Goal: Find contact information

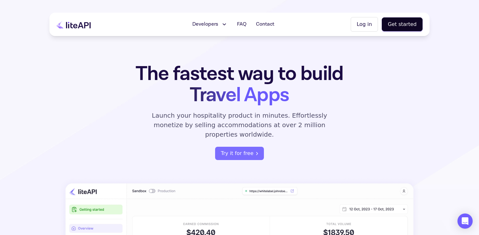
click at [367, 22] on button "Log in" at bounding box center [364, 24] width 27 height 15
click at [269, 24] on span "Contact" at bounding box center [265, 25] width 18 height 8
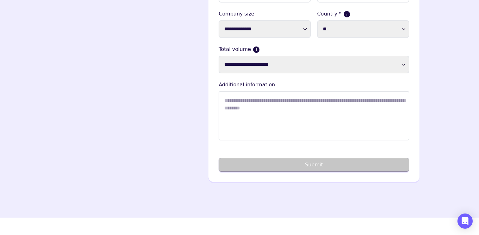
scroll to position [158, 0]
